Goal: Information Seeking & Learning: Learn about a topic

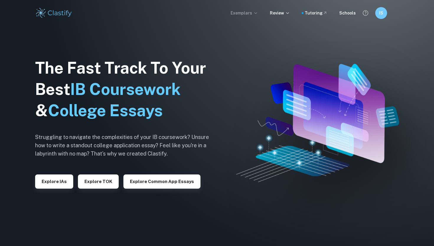
click at [255, 13] on p "Exemplars" at bounding box center [244, 13] width 27 height 6
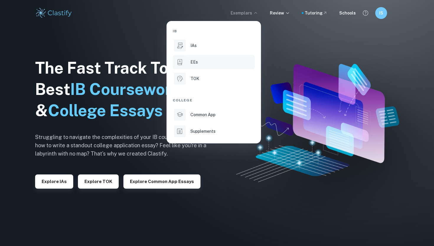
click at [216, 58] on li "EEs" at bounding box center [214, 62] width 82 height 14
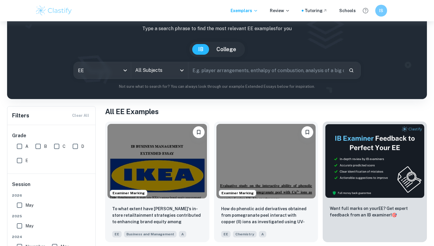
scroll to position [30, 0]
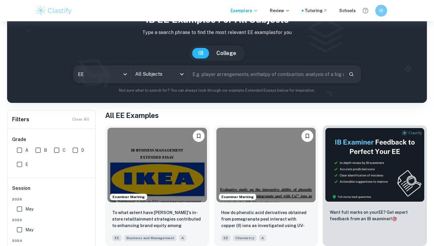
click at [267, 74] on input "text" at bounding box center [266, 74] width 156 height 17
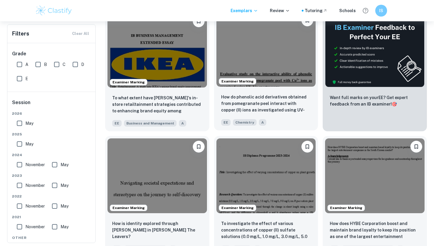
scroll to position [145, 0]
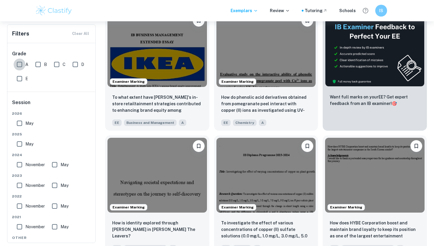
click at [17, 66] on input "A" at bounding box center [20, 64] width 12 height 12
checkbox input "true"
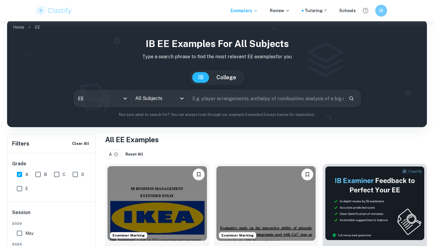
scroll to position [0, 0]
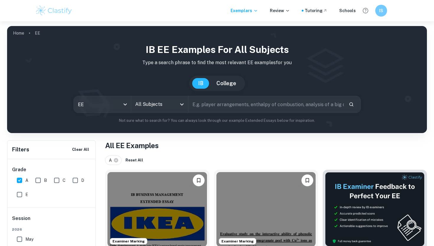
click at [163, 109] on input "All Subjects" at bounding box center [155, 104] width 43 height 11
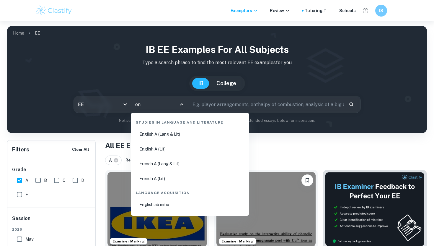
click at [165, 135] on li "English A (Lang & Lit)" at bounding box center [189, 134] width 113 height 14
type input "English A (Lang & Lit)"
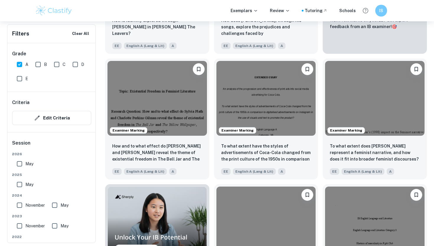
scroll to position [242, 0]
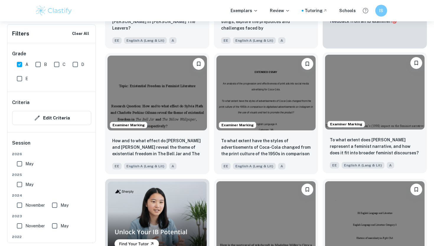
click at [390, 101] on img at bounding box center [375, 92] width 100 height 74
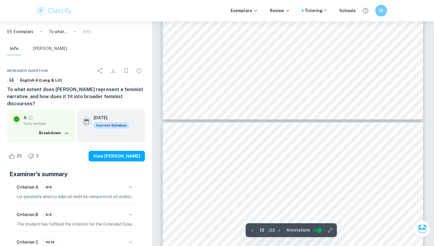
type input "17"
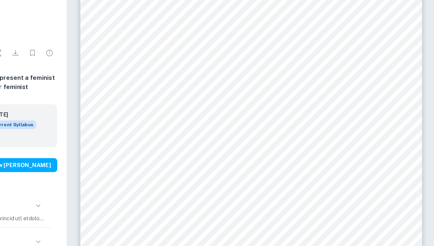
scroll to position [6088, 0]
